Goal: Complete application form

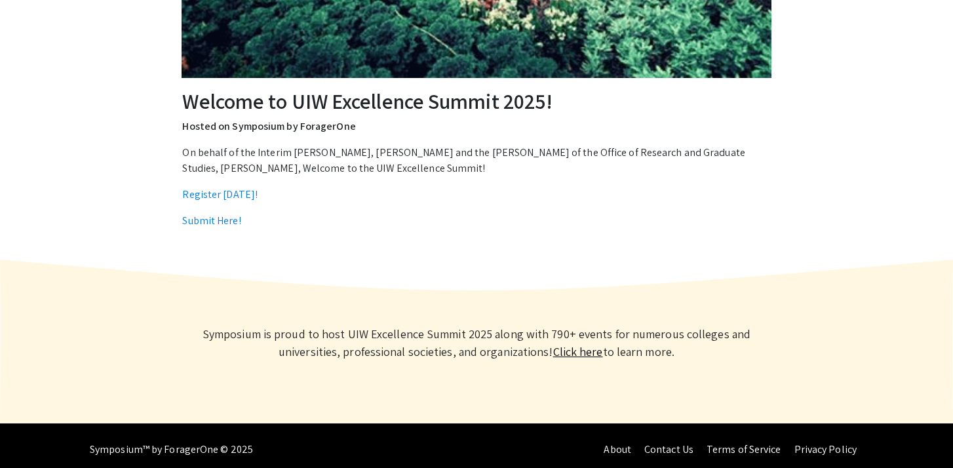
scroll to position [415, 0]
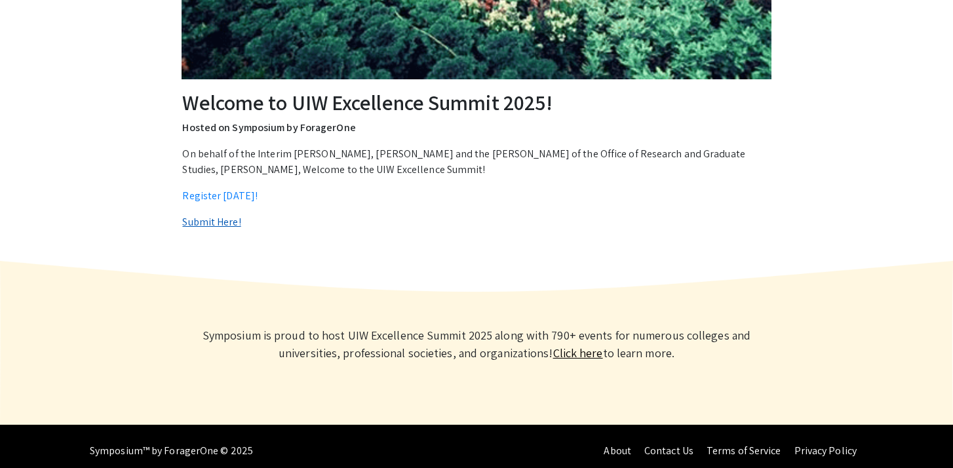
click at [229, 223] on link "Submit Here!" at bounding box center [211, 222] width 58 height 14
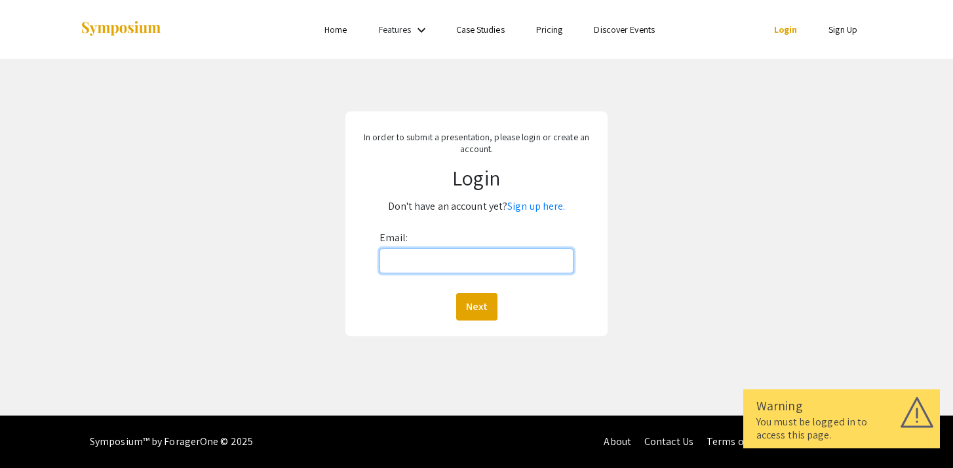
click at [531, 265] on input "Email:" at bounding box center [476, 260] width 195 height 25
click at [661, 202] on div "In order to submit a presentation, please login or create an account. Login Don…" at bounding box center [476, 224] width 973 height 330
